Goal: Transaction & Acquisition: Purchase product/service

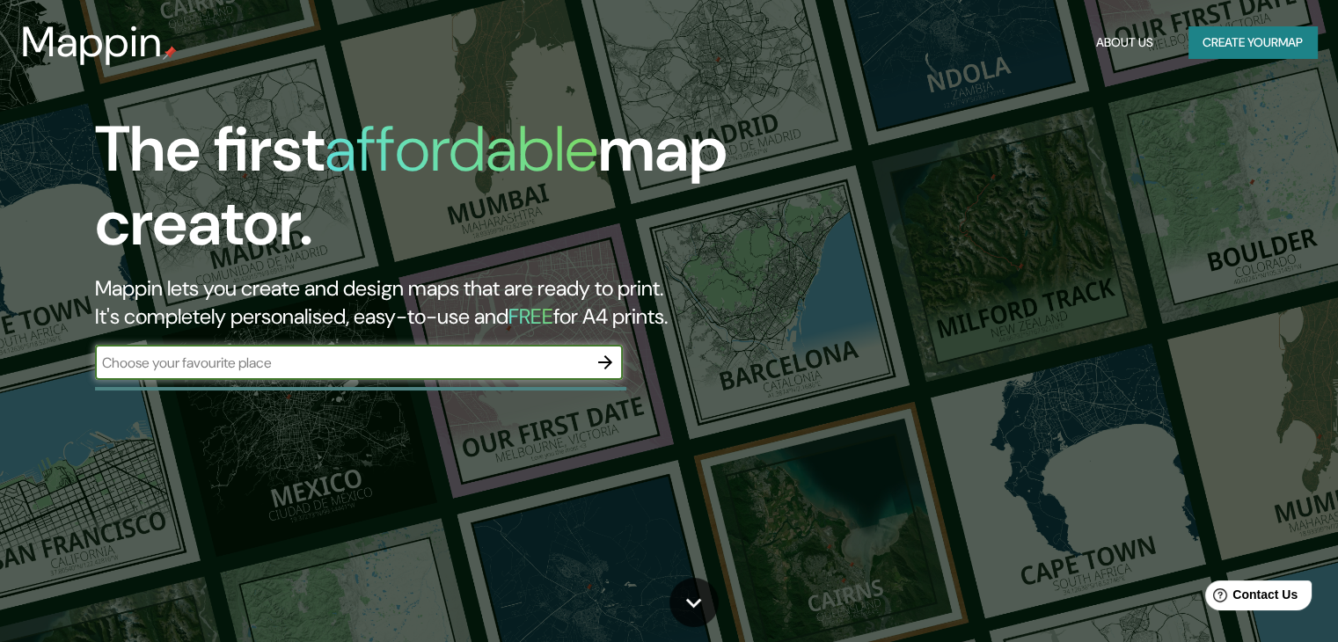
click at [465, 363] on input "text" at bounding box center [341, 363] width 493 height 20
type input "surco lima [GEOGRAPHIC_DATA]"
click at [602, 369] on icon "button" at bounding box center [605, 362] width 21 height 21
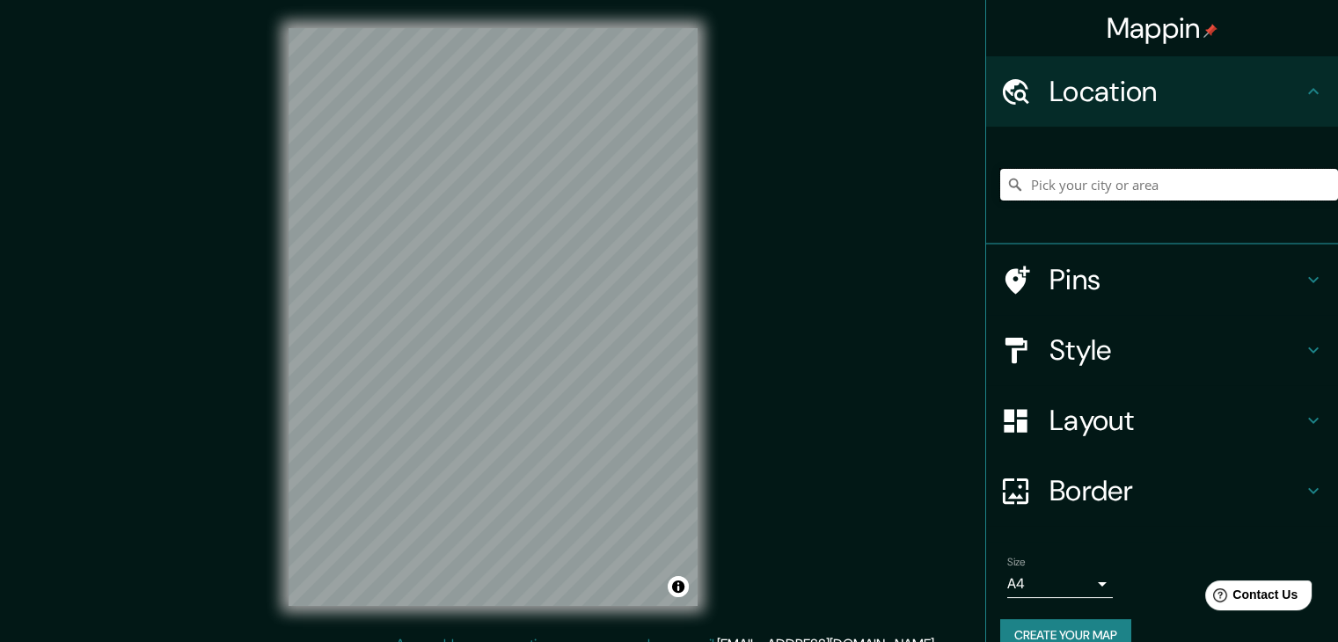
click at [1127, 199] on input "Pick your city or area" at bounding box center [1169, 185] width 338 height 32
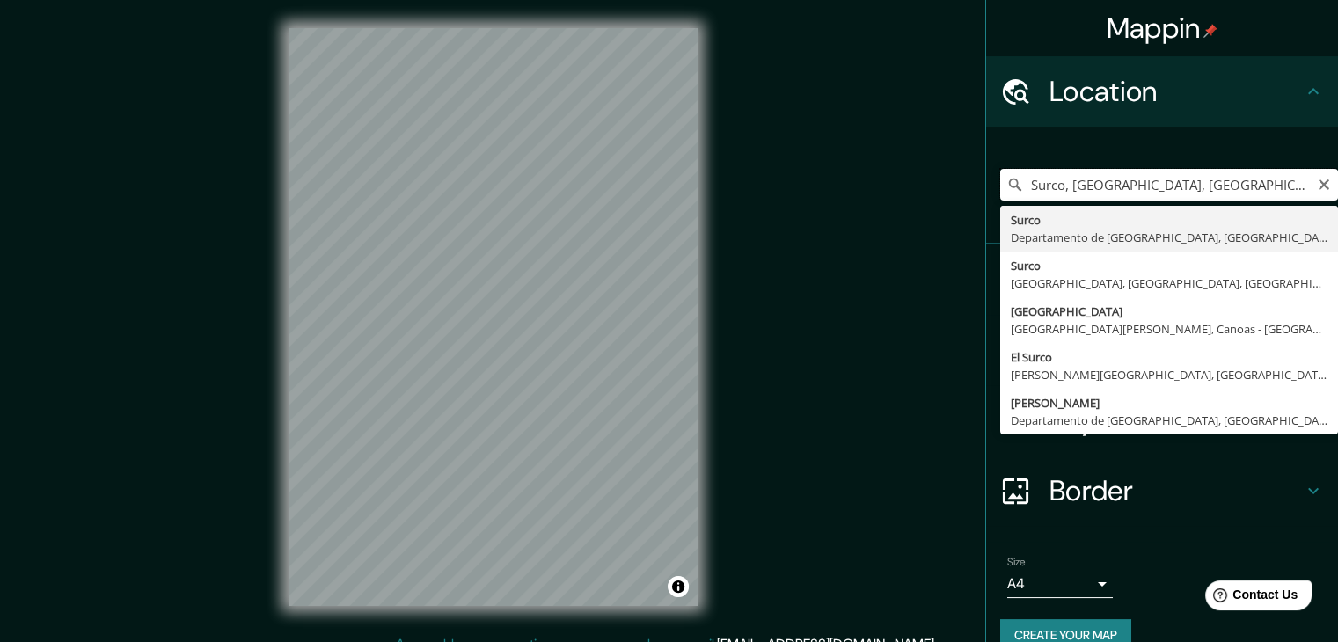
click at [1275, 184] on input "Surco, [GEOGRAPHIC_DATA], [GEOGRAPHIC_DATA]" at bounding box center [1169, 185] width 338 height 32
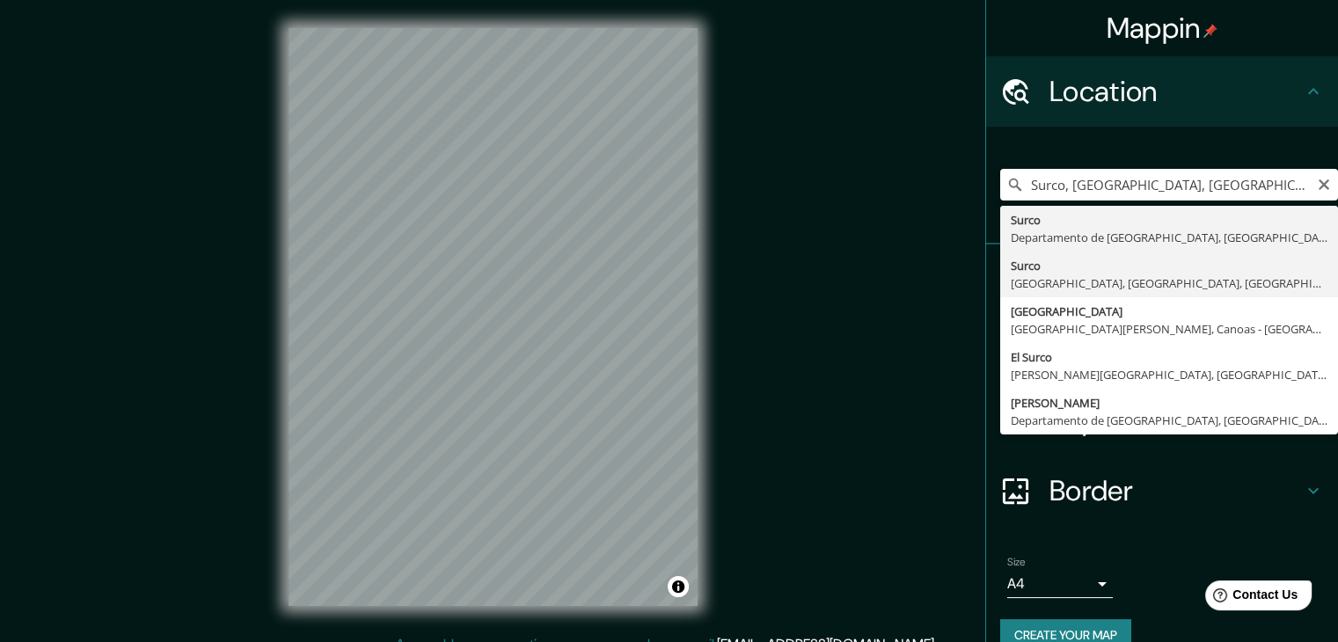
type input "Surco, [GEOGRAPHIC_DATA], [GEOGRAPHIC_DATA], [GEOGRAPHIC_DATA]"
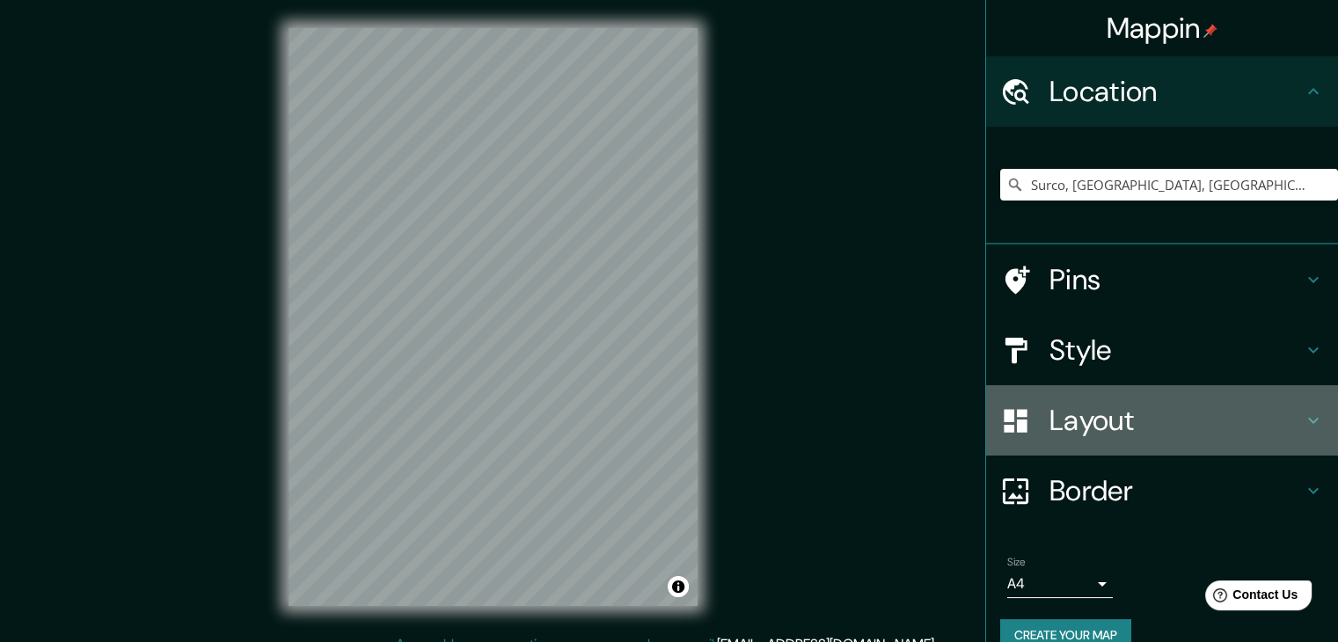
click at [1209, 412] on h4 "Layout" at bounding box center [1175, 420] width 253 height 35
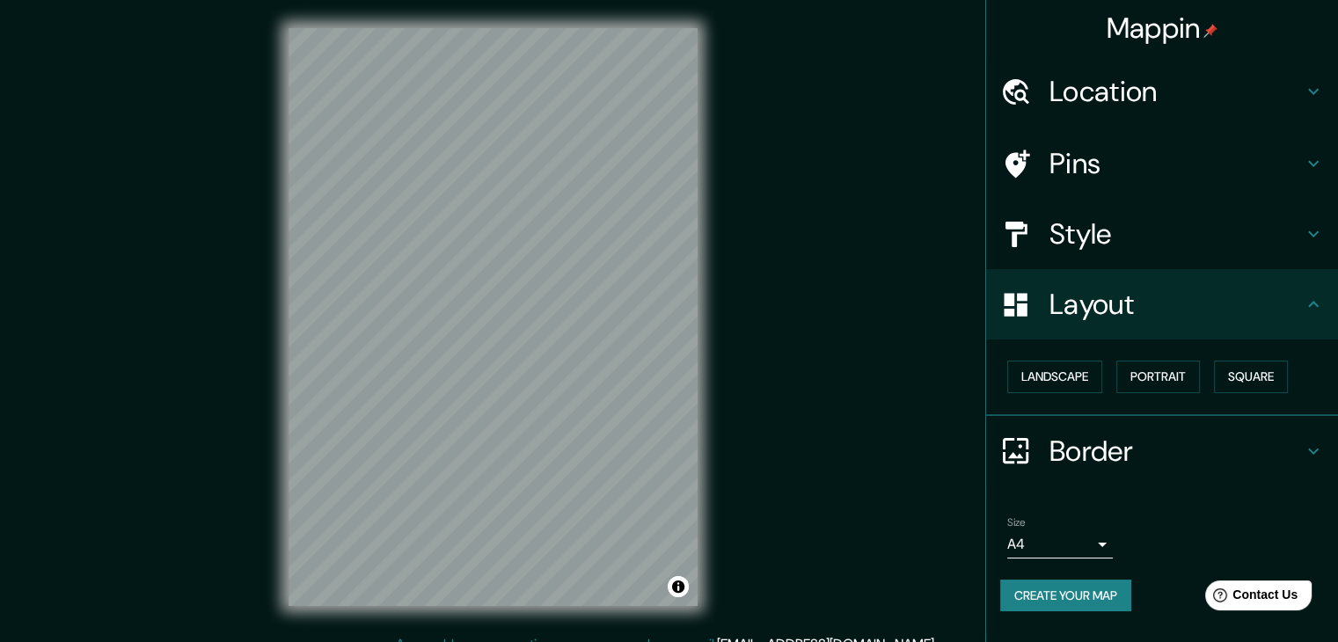
click at [1085, 233] on h4 "Style" at bounding box center [1175, 233] width 253 height 35
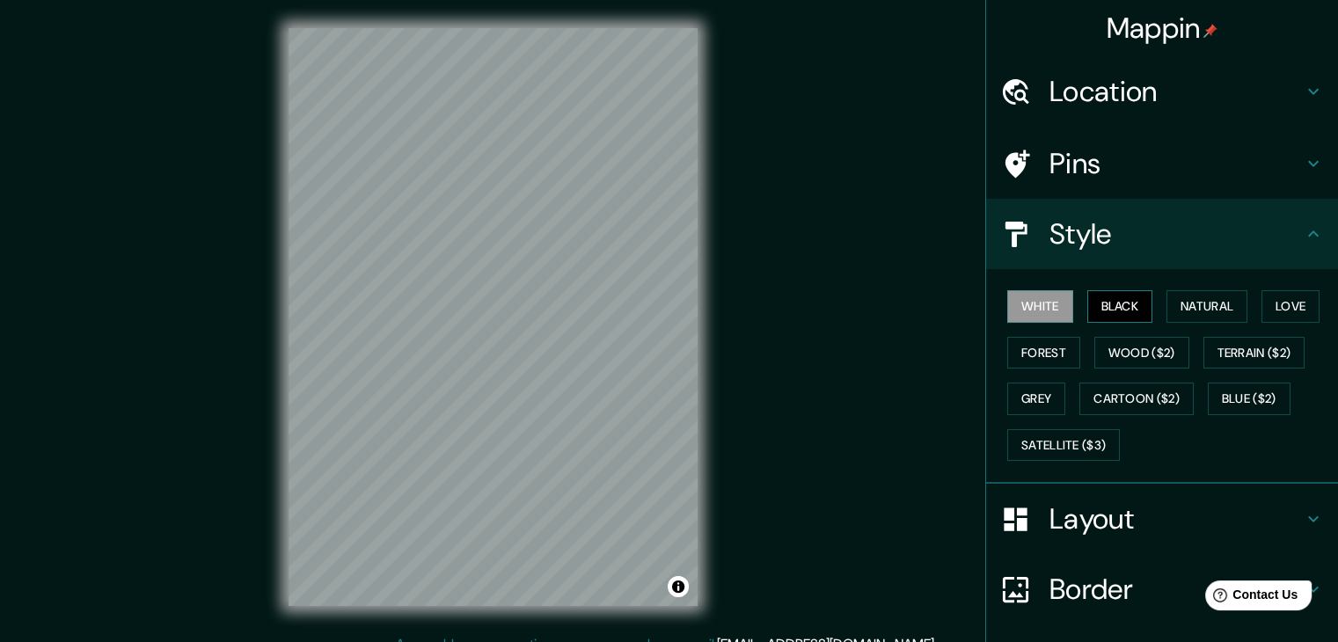
click at [1119, 303] on button "Black" at bounding box center [1120, 306] width 66 height 33
click at [1196, 303] on button "Natural" at bounding box center [1206, 306] width 81 height 33
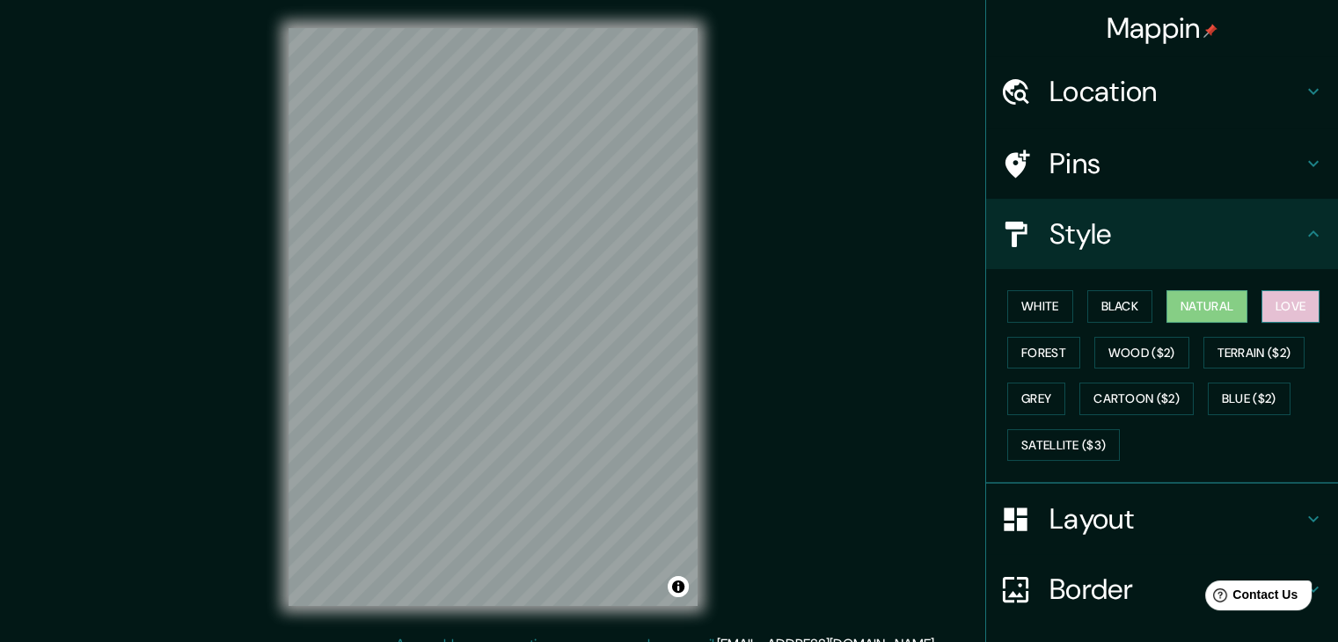
click at [1274, 300] on button "Love" at bounding box center [1290, 306] width 58 height 33
click at [1048, 357] on button "Forest" at bounding box center [1043, 353] width 73 height 33
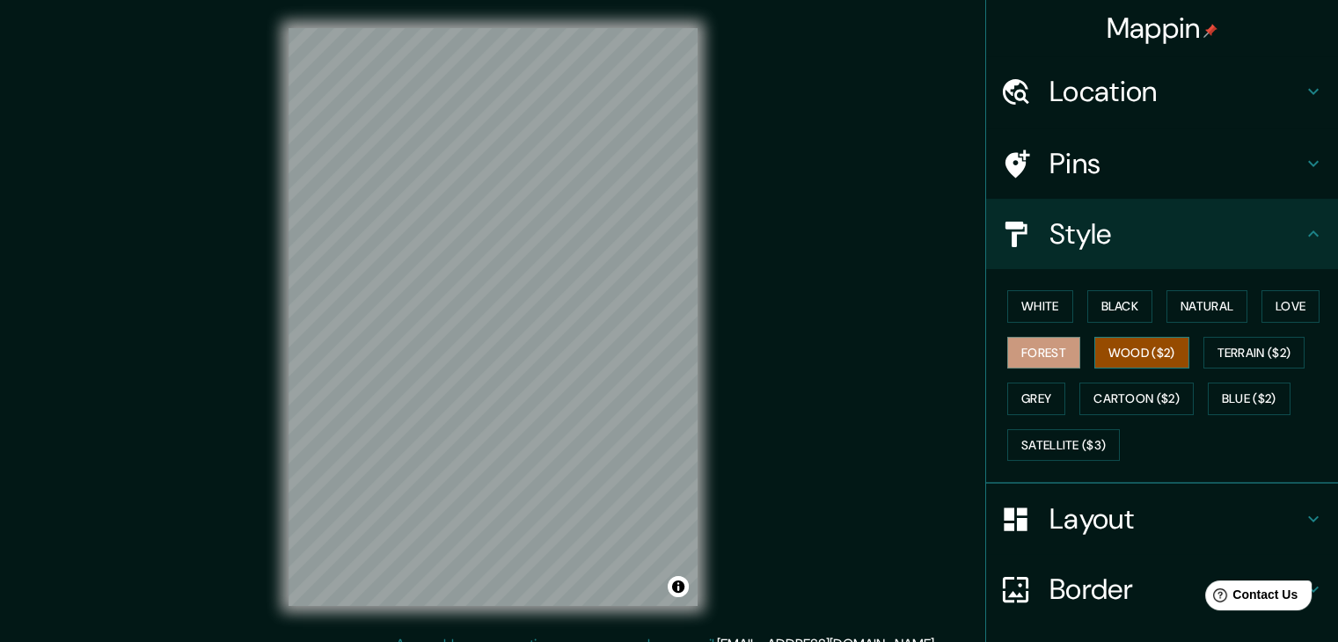
click at [1110, 356] on button "Wood ($2)" at bounding box center [1141, 353] width 95 height 33
click at [1231, 362] on button "Terrain ($2)" at bounding box center [1254, 353] width 102 height 33
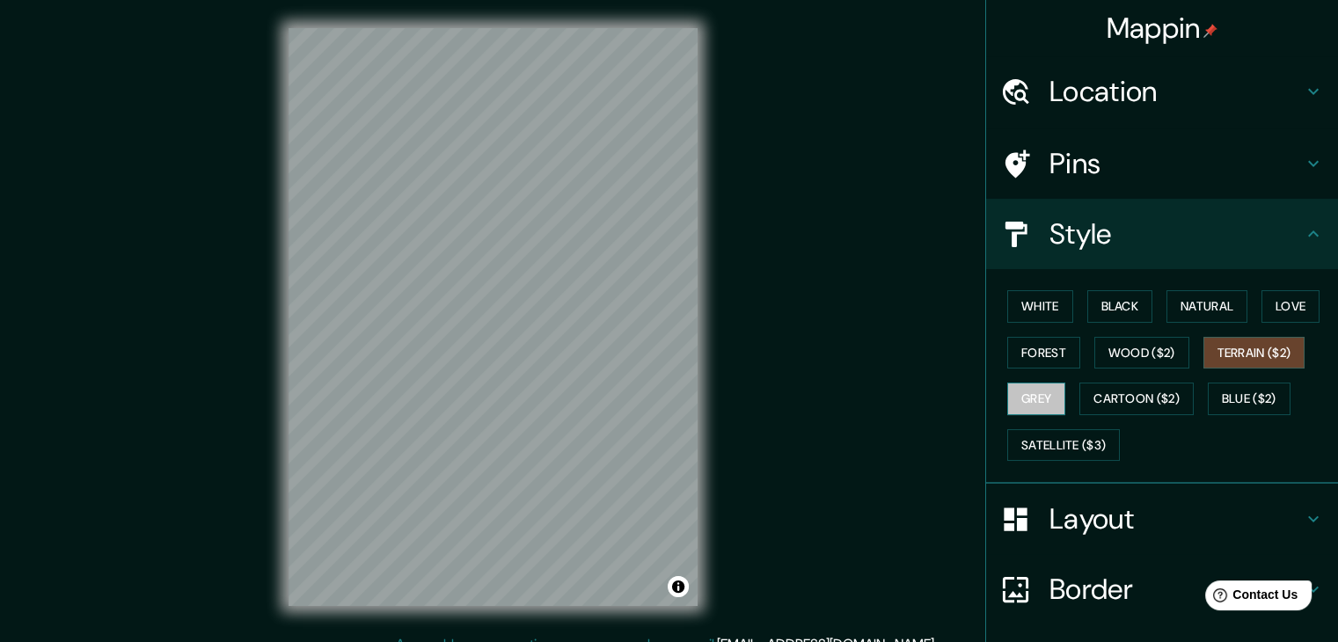
click at [1030, 395] on button "Grey" at bounding box center [1036, 399] width 58 height 33
click at [1090, 396] on button "Cartoon ($2)" at bounding box center [1136, 399] width 114 height 33
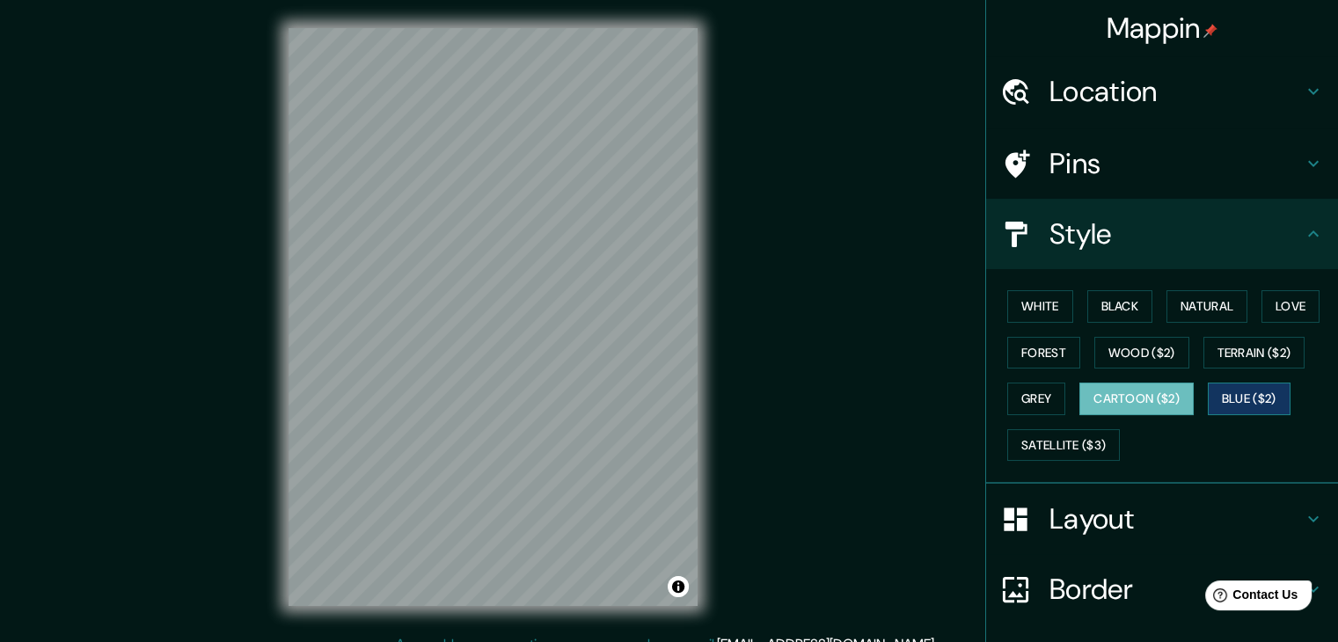
click at [1240, 402] on button "Blue ($2)" at bounding box center [1249, 399] width 83 height 33
click at [1150, 399] on button "Cartoon ($2)" at bounding box center [1136, 399] width 114 height 33
click at [1338, 2] on html "Mappin Location [GEOGRAPHIC_DATA], [GEOGRAPHIC_DATA], [GEOGRAPHIC_DATA], [GEOGR…" at bounding box center [669, 321] width 1338 height 642
